Goal: Book appointment/travel/reservation

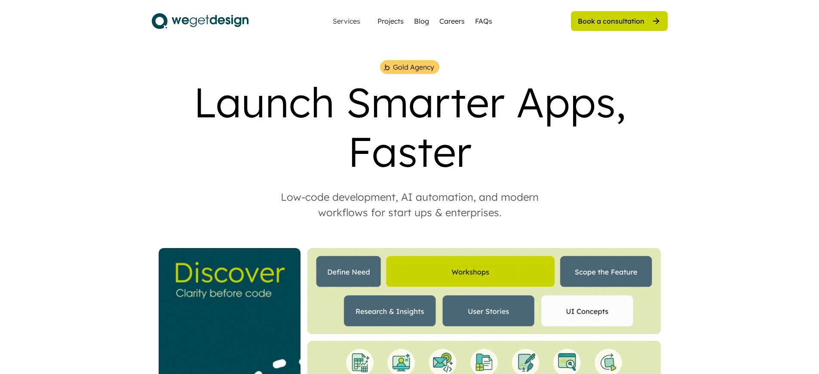
click at [611, 21] on div "Book a consultation" at bounding box center [611, 20] width 67 height 9
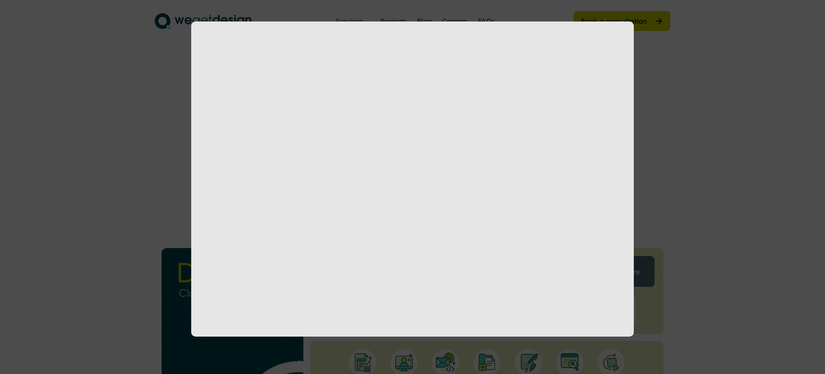
click at [614, 21] on div at bounding box center [412, 187] width 825 height 374
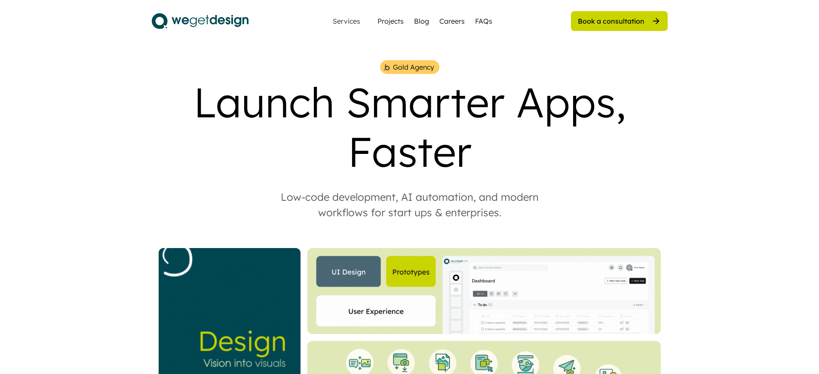
click at [611, 21] on div "Book a consultation" at bounding box center [611, 20] width 67 height 9
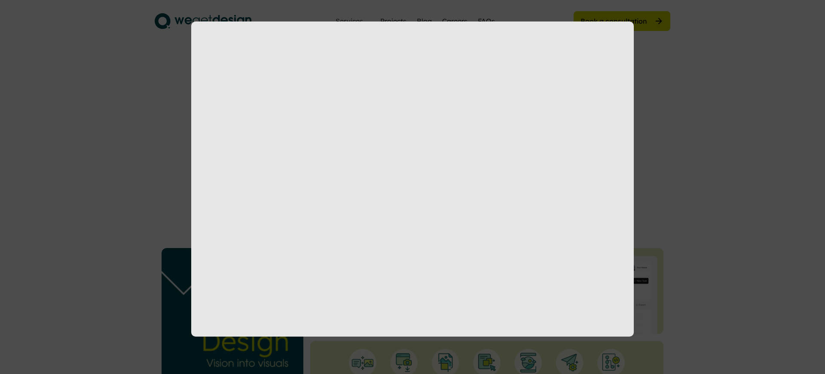
click at [614, 21] on div at bounding box center [412, 187] width 825 height 374
